Goal: Communication & Community: Connect with others

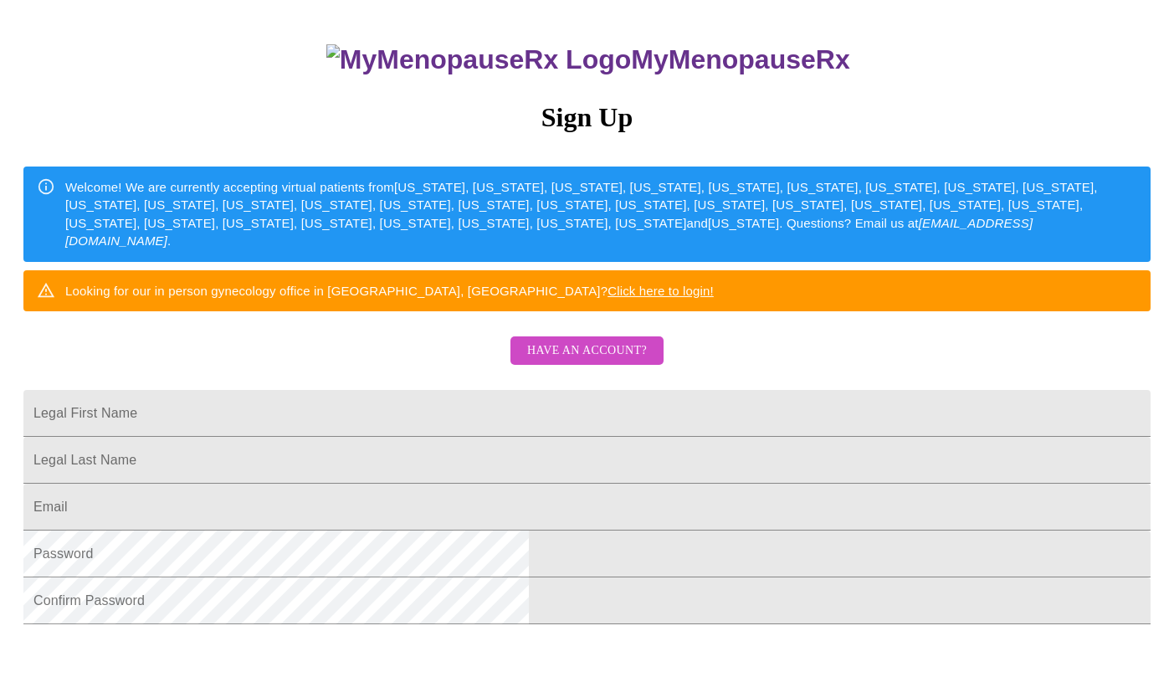
click at [605, 361] on span "Have an account?" at bounding box center [587, 351] width 120 height 21
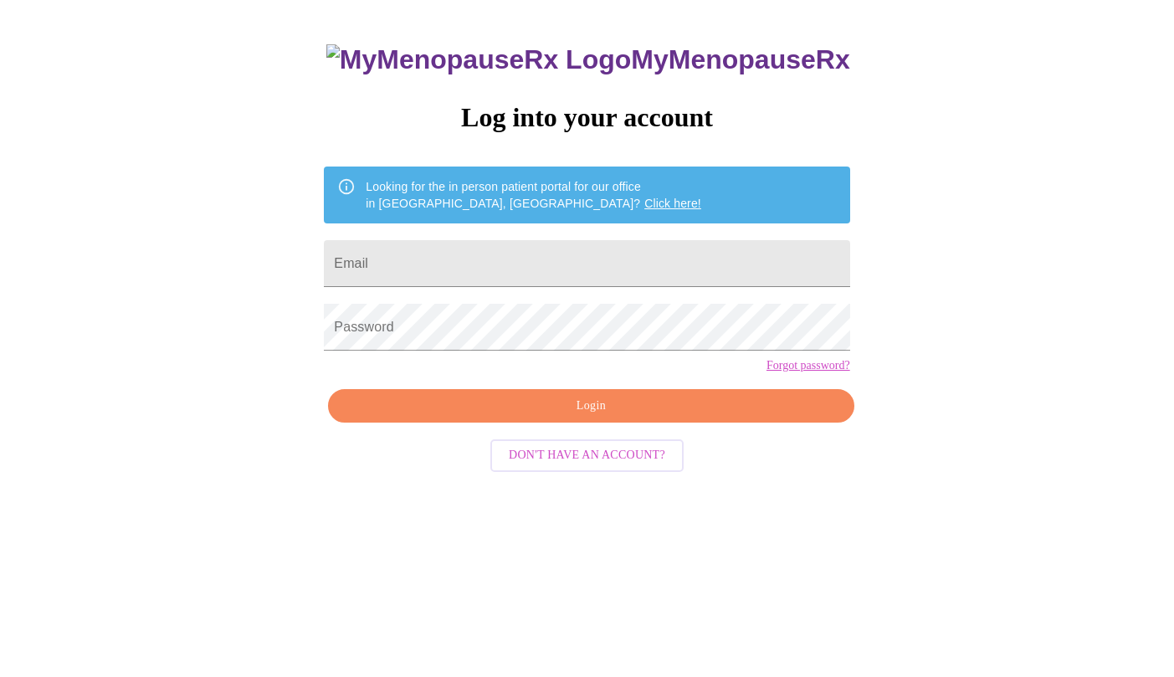
scroll to position [17, 0]
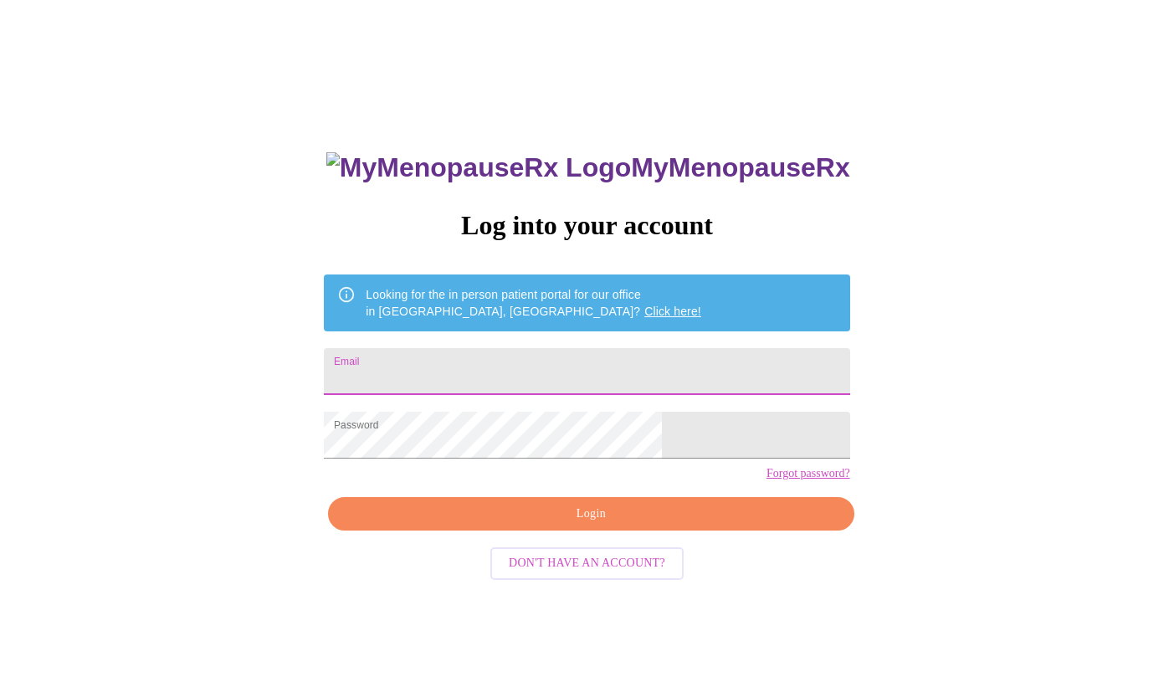
click at [500, 361] on input "Email" at bounding box center [586, 371] width 525 height 47
type input "[EMAIL_ADDRESS][DOMAIN_NAME]"
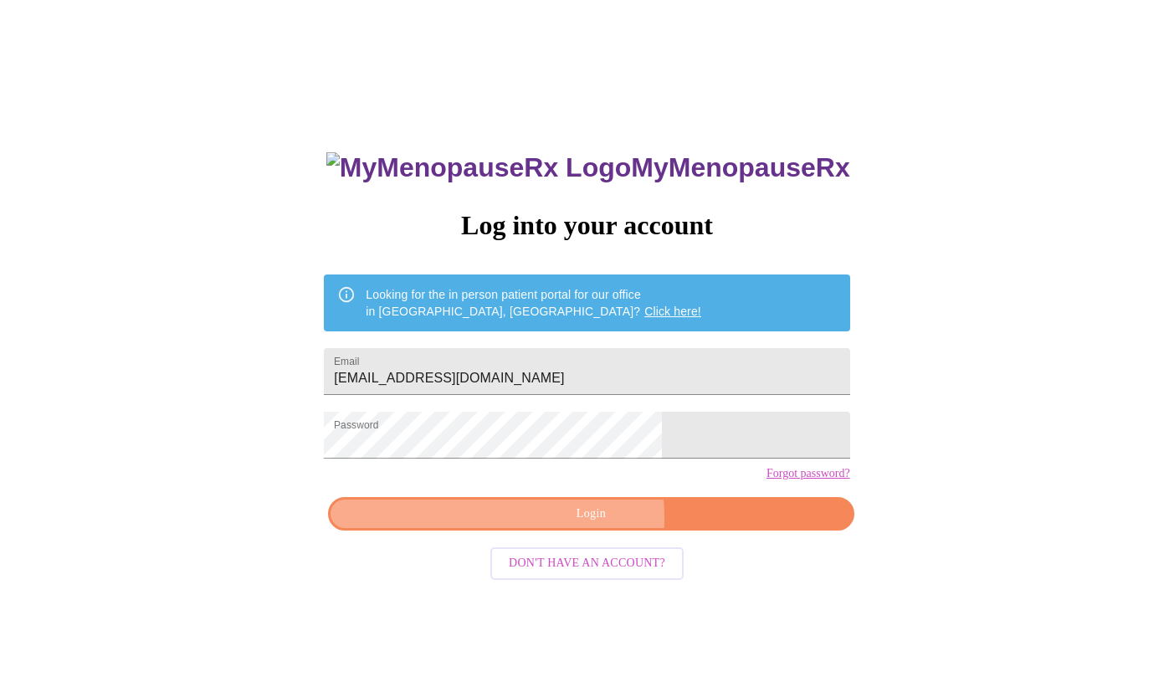
click at [566, 525] on span "Login" at bounding box center [590, 514] width 487 height 21
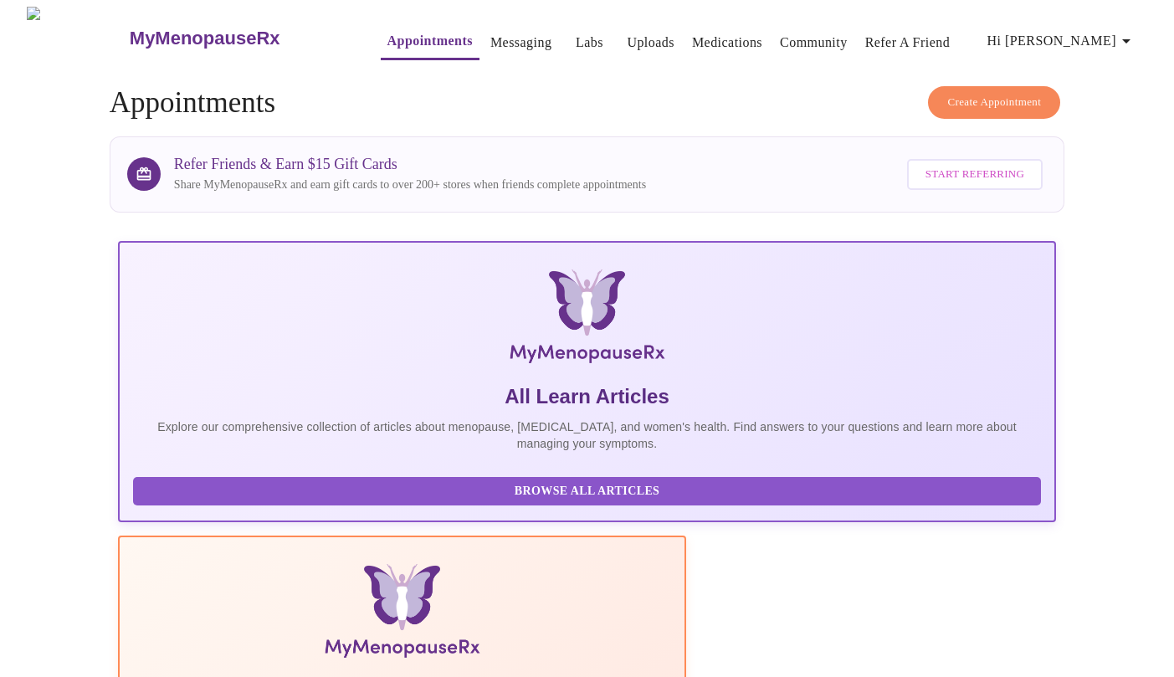
click at [795, 38] on link "Community" at bounding box center [814, 42] width 68 height 23
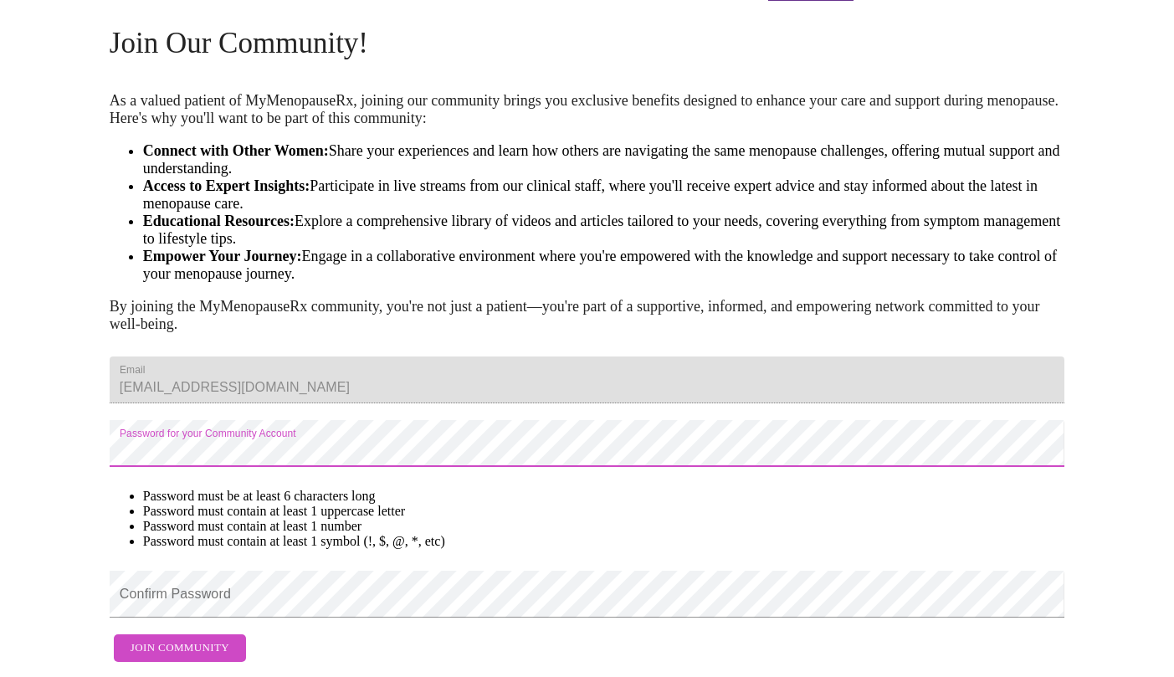
scroll to position [117, 0]
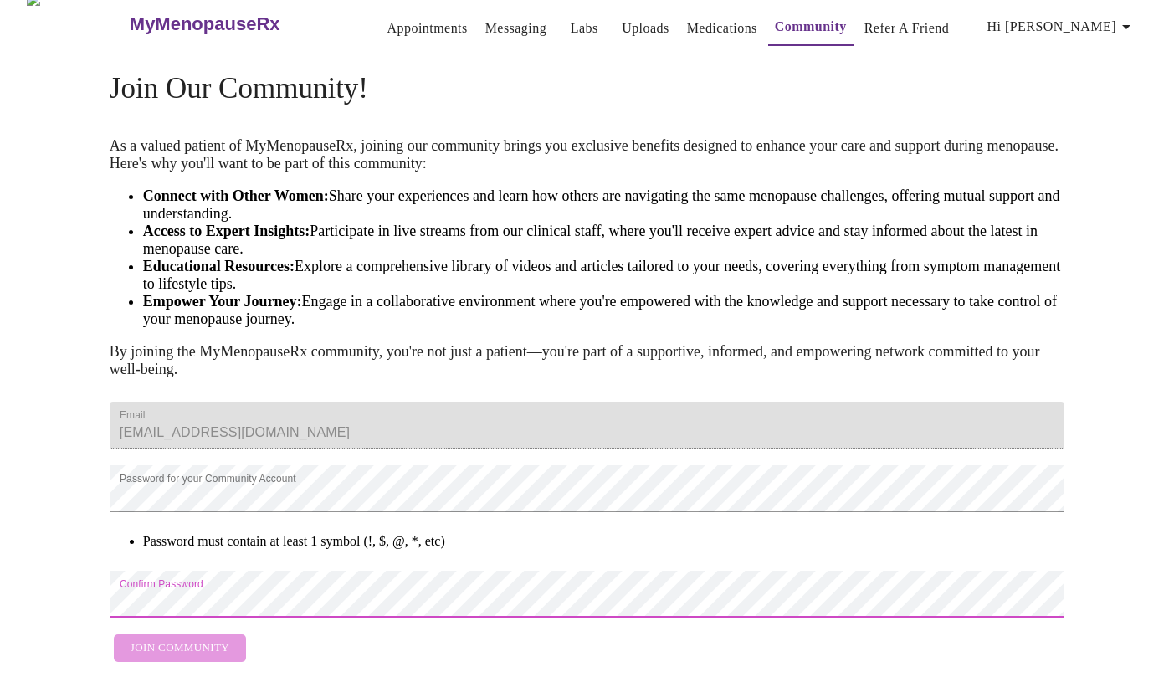
click at [145, 552] on form "Email [EMAIL_ADDRESS][DOMAIN_NAME] Password for your Community Account Password…" at bounding box center [587, 531] width 955 height 277
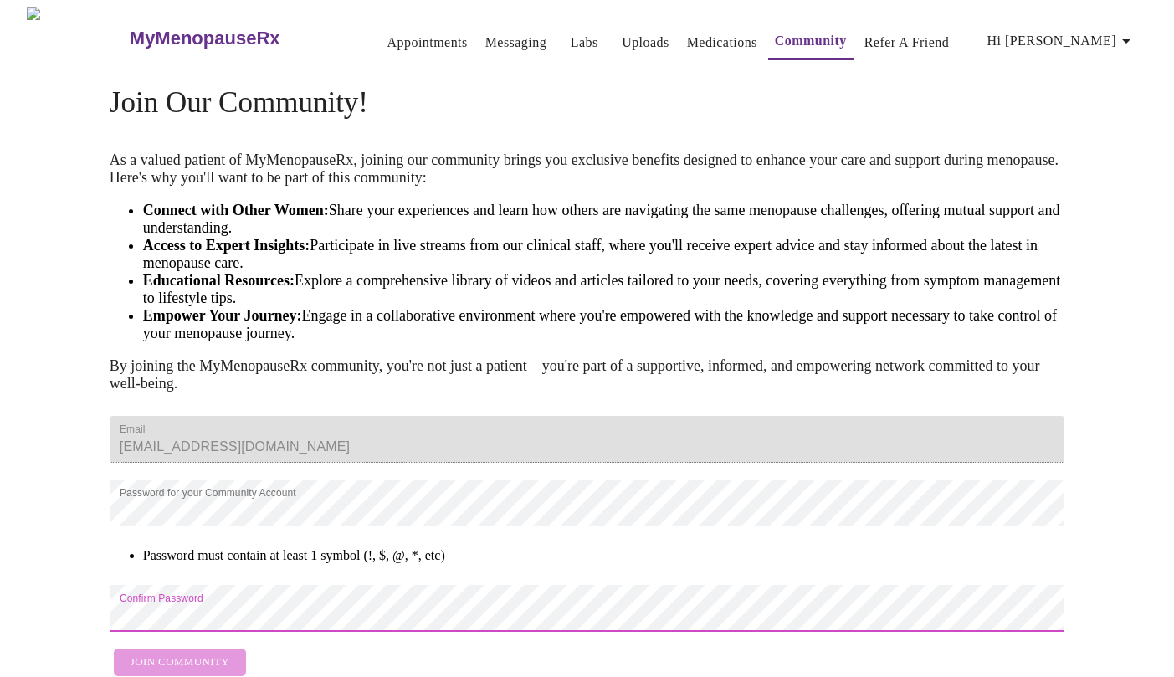
click at [759, 563] on li "Password must contain at least 1 symbol (!, $, @, *, etc)" at bounding box center [603, 555] width 921 height 15
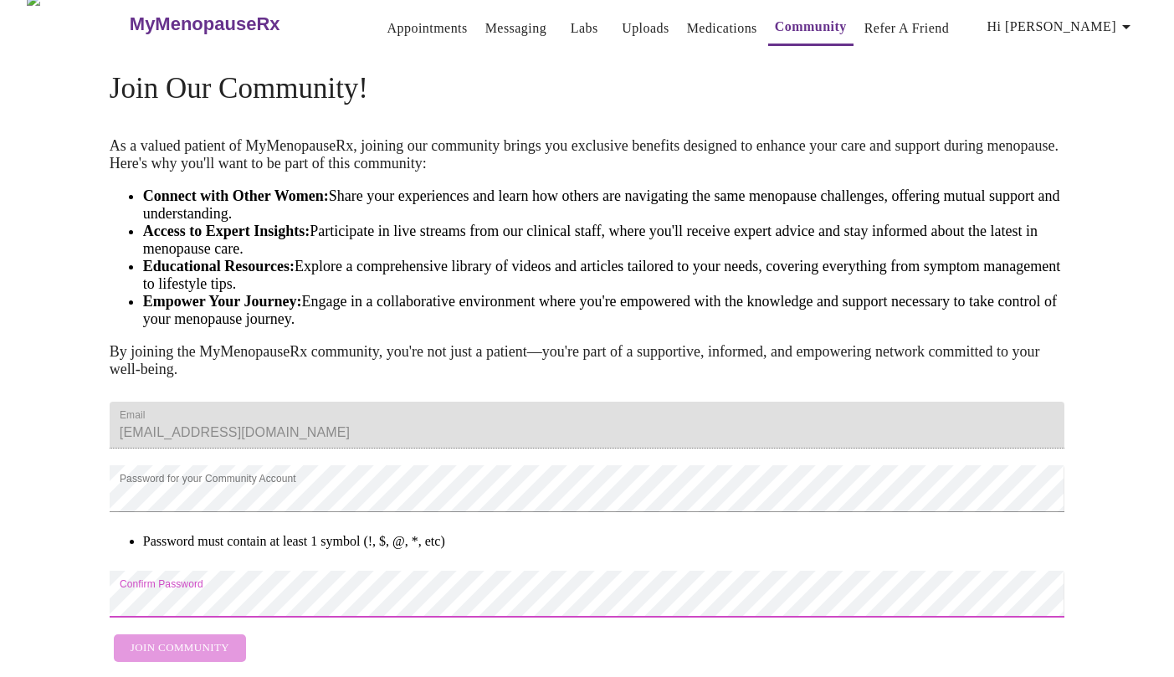
scroll to position [117, 0]
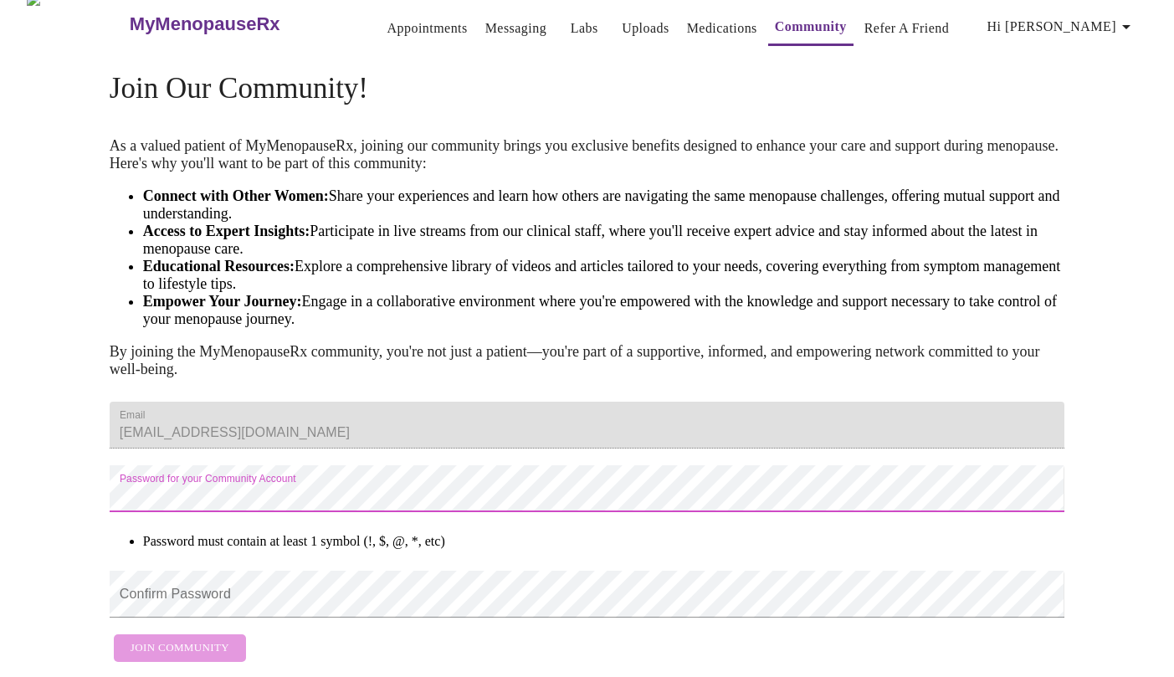
click at [97, 444] on div "Join Our Community! As a valued patient of MyMenopauseRx, joining our community…" at bounding box center [587, 362] width 1071 height 615
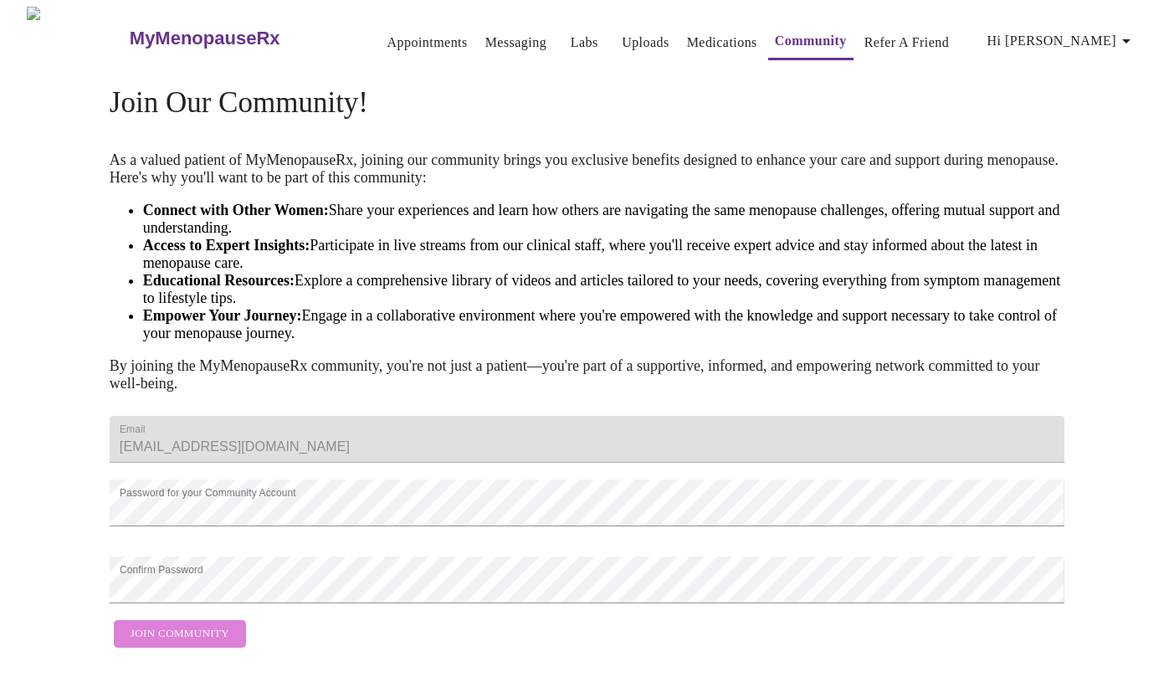
click at [192, 624] on span "Join Community" at bounding box center [180, 633] width 99 height 19
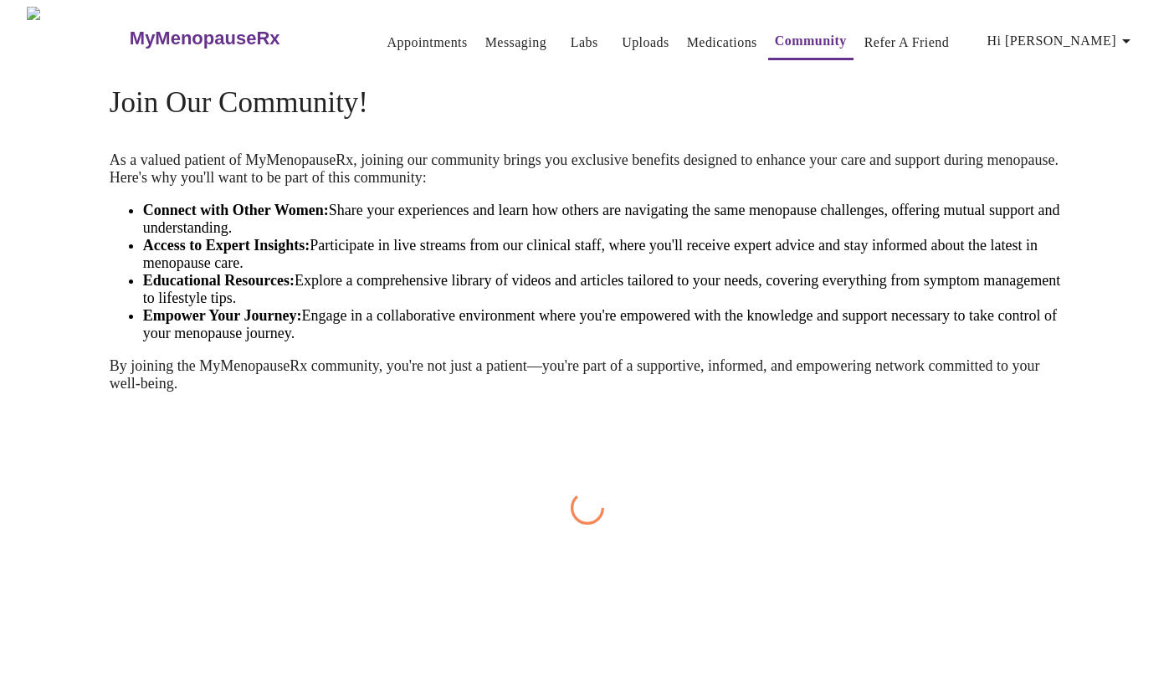
scroll to position [0, 0]
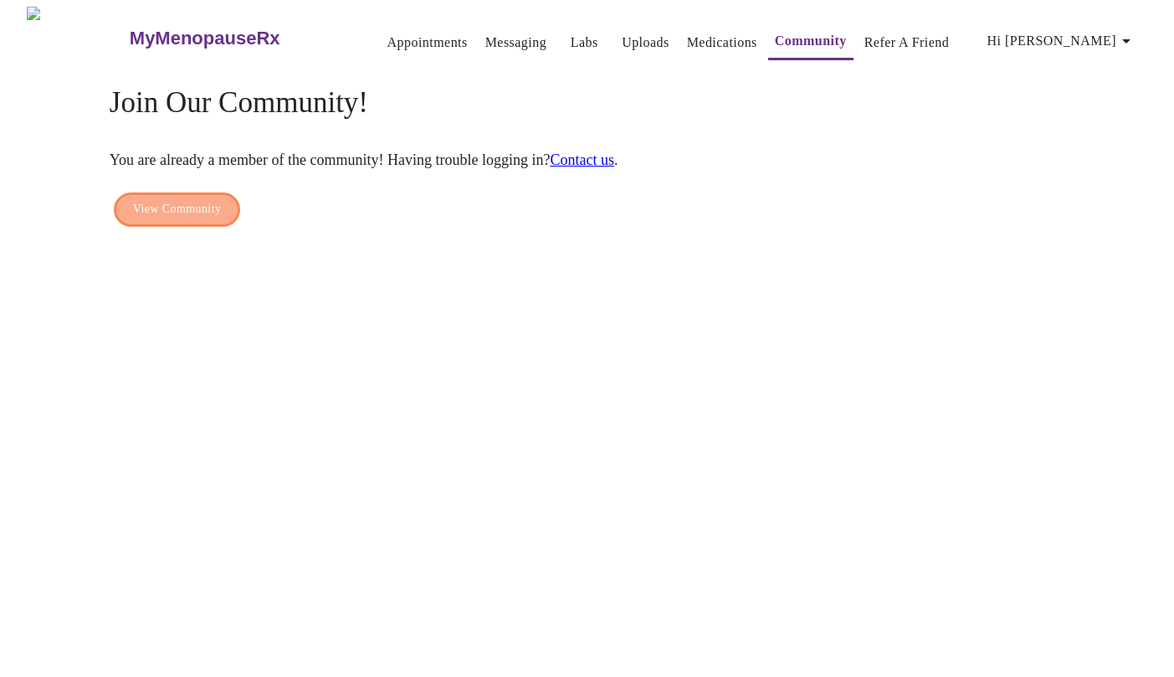
click at [203, 199] on span "View Community" at bounding box center [177, 209] width 88 height 21
